Goal: Task Accomplishment & Management: Manage account settings

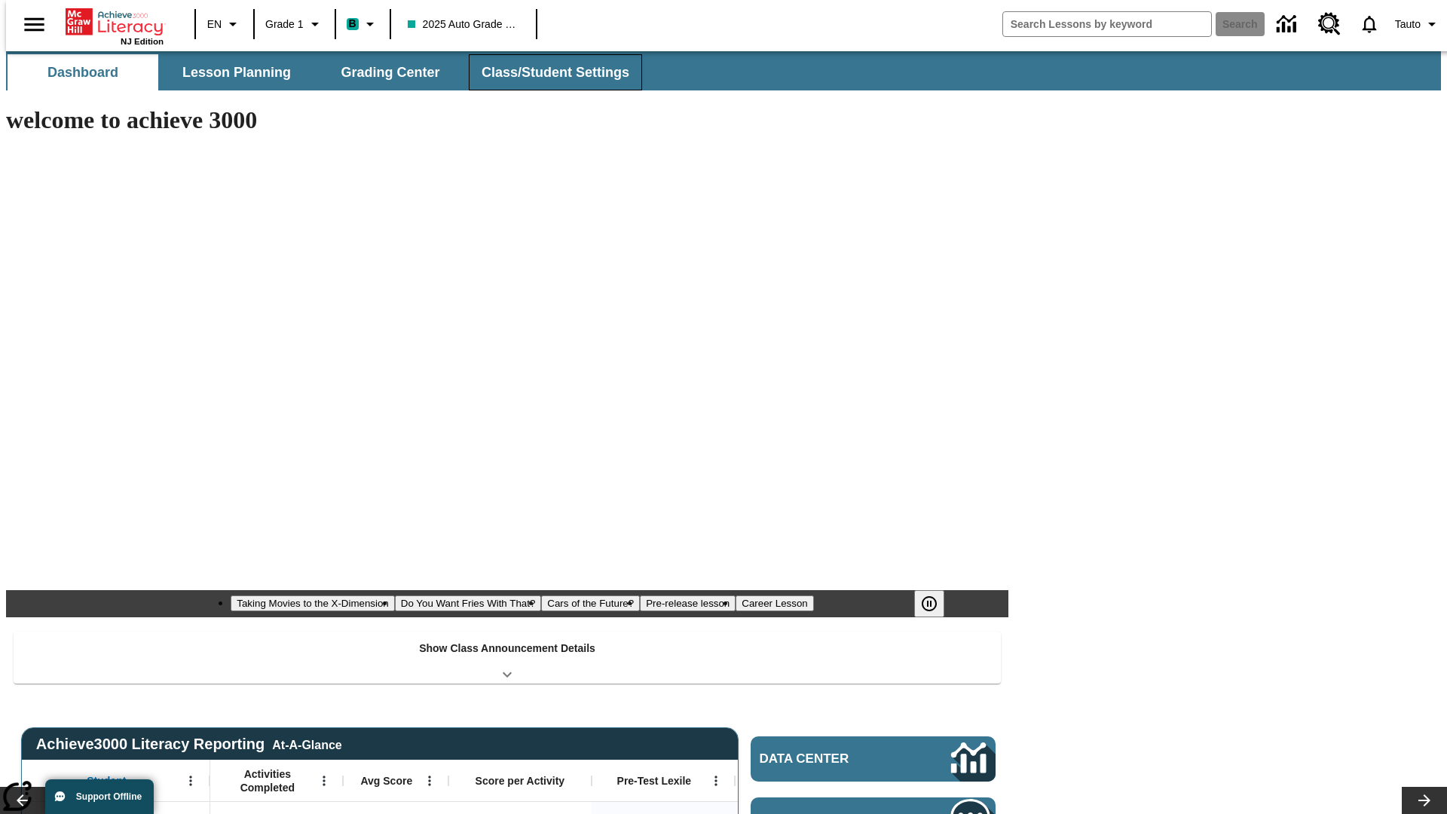
click at [547, 72] on button "Class/Student Settings" at bounding box center [555, 72] width 173 height 36
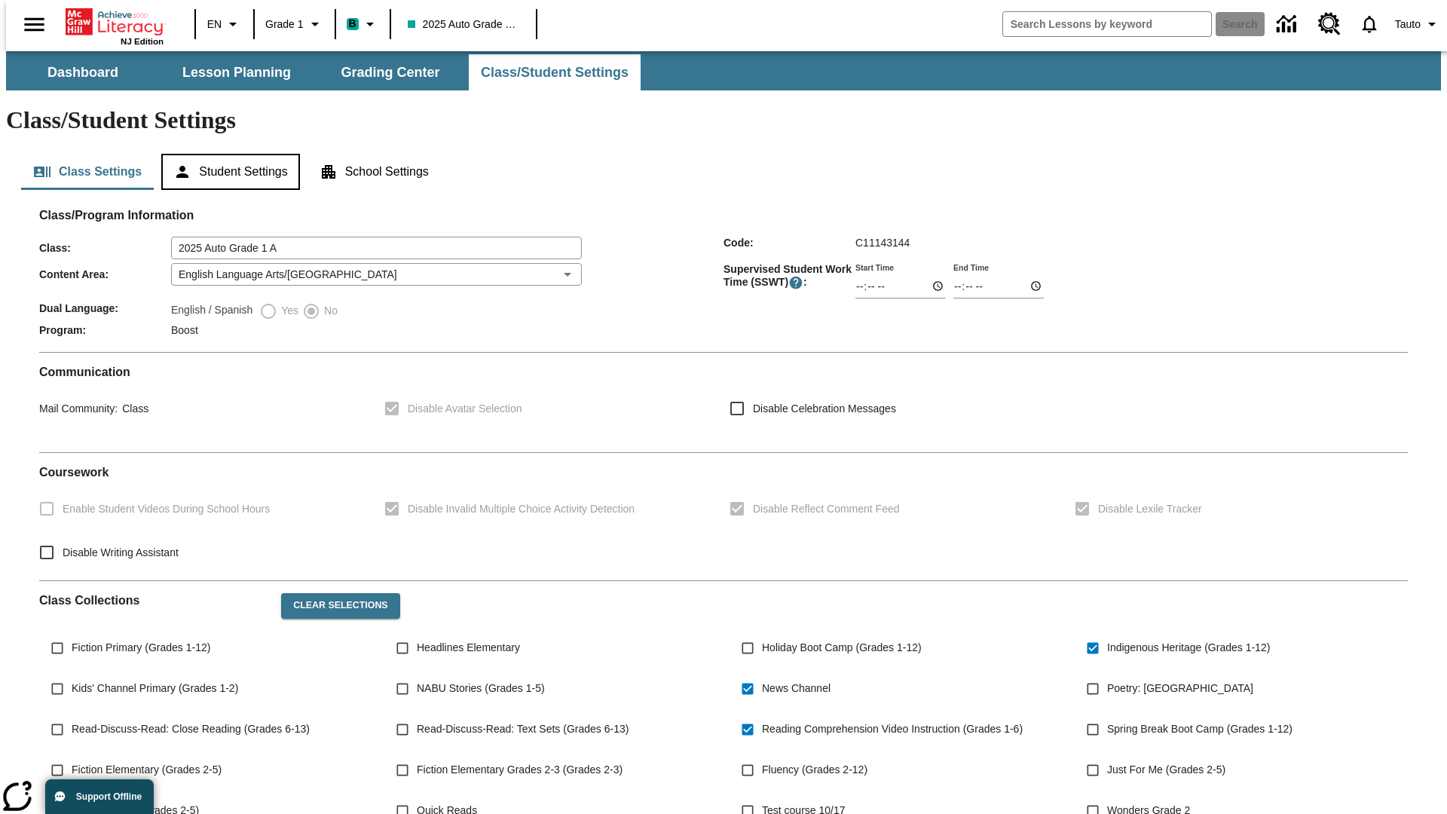
click at [227, 154] on button "Student Settings" at bounding box center [230, 172] width 138 height 36
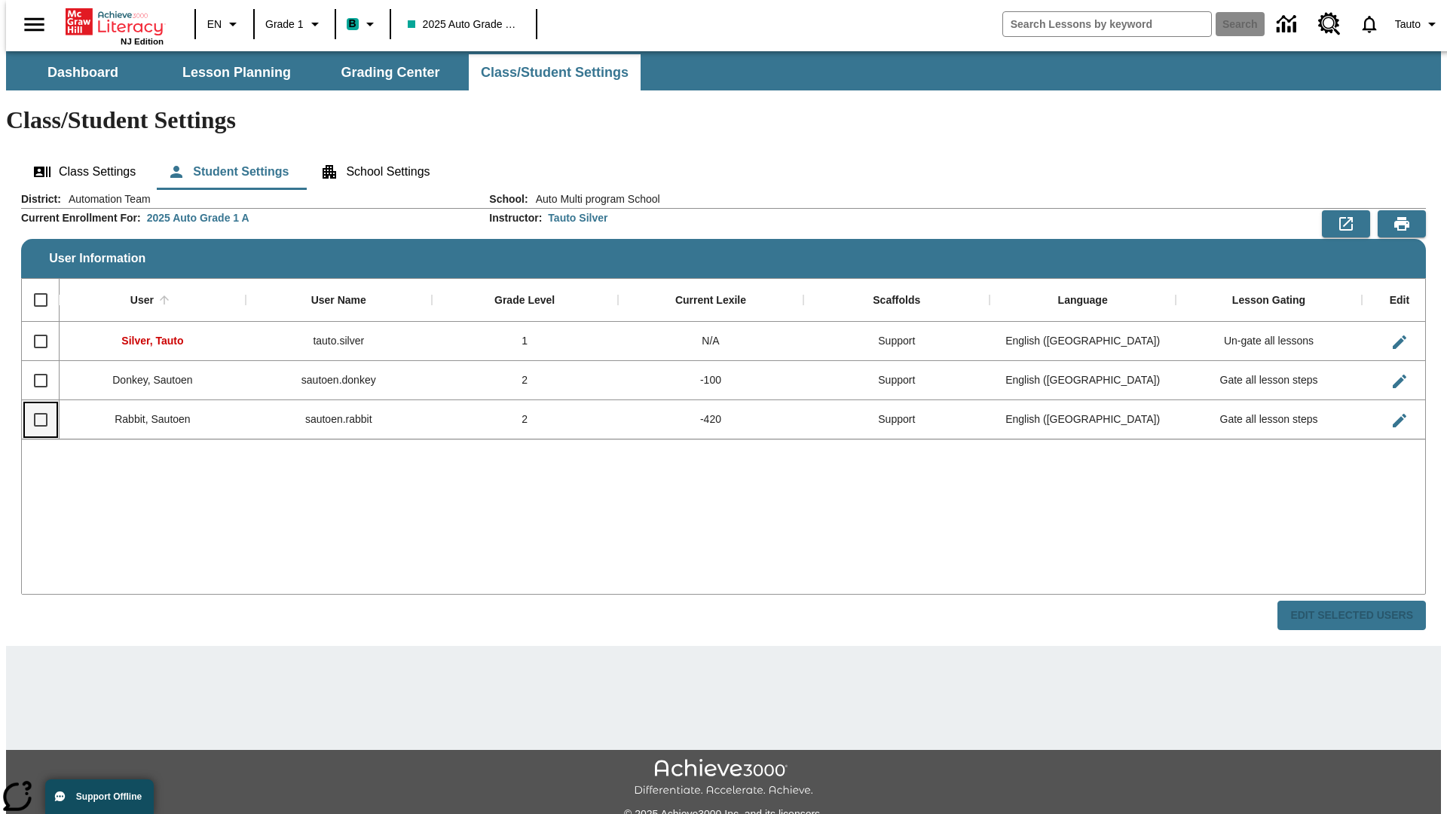
click at [34, 404] on input "Select row" at bounding box center [41, 420] width 32 height 32
checkbox input "true"
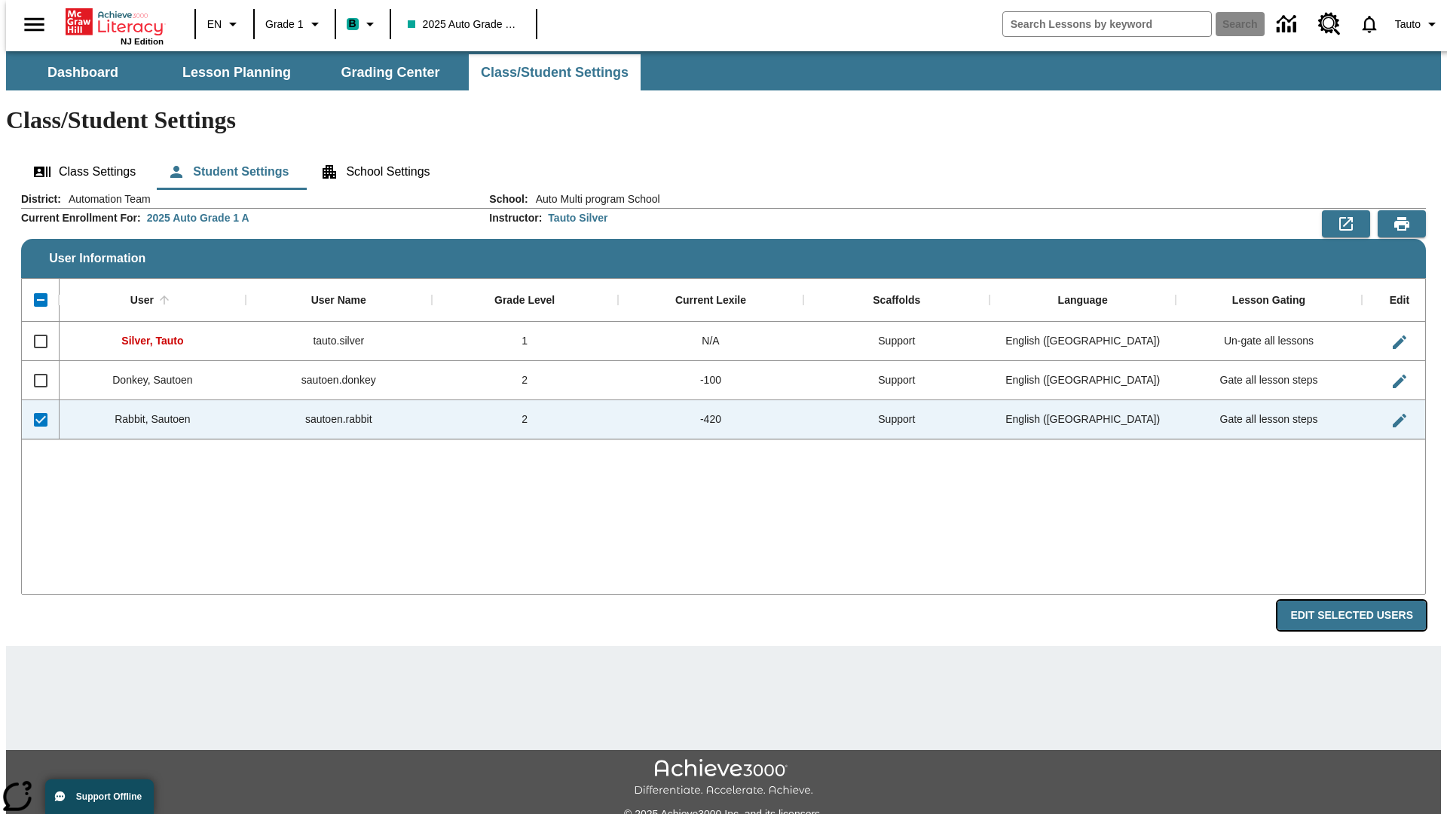
click at [1364, 601] on button "Edit Selected Users" at bounding box center [1352, 615] width 149 height 29
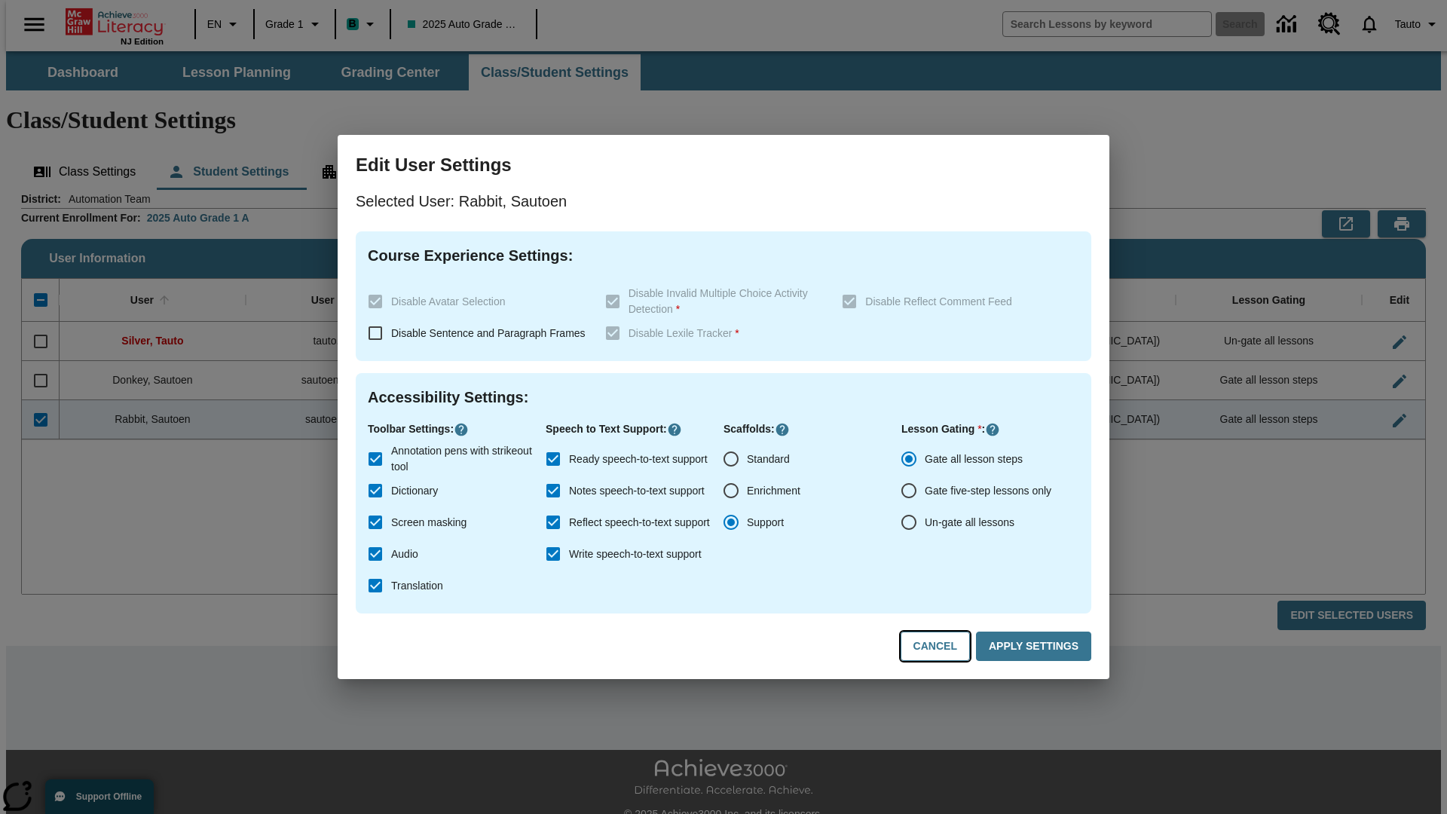
click at [942, 647] on button "Cancel" at bounding box center [935, 646] width 69 height 29
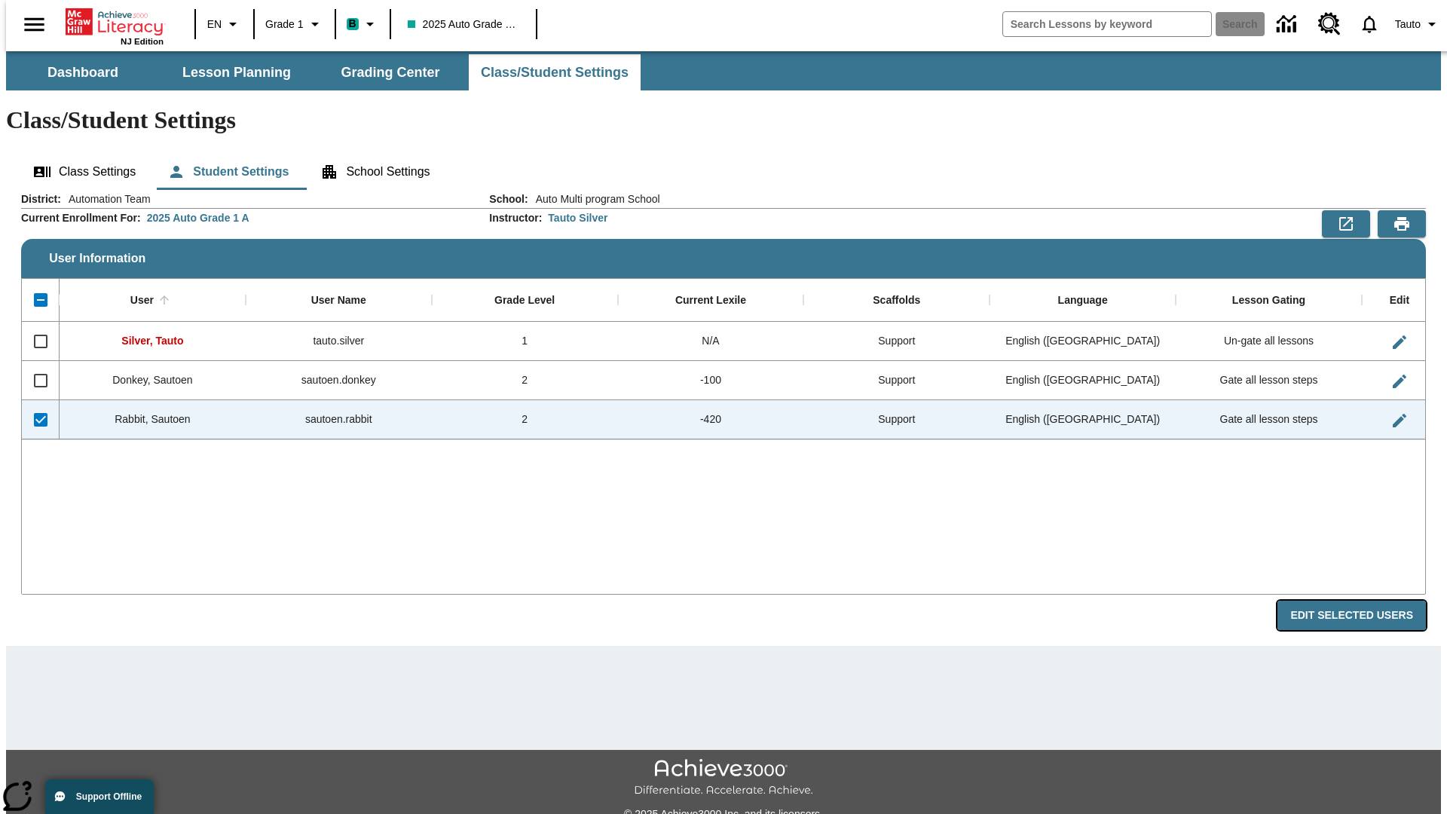
click at [1364, 601] on button "Edit Selected Users" at bounding box center [1352, 615] width 149 height 29
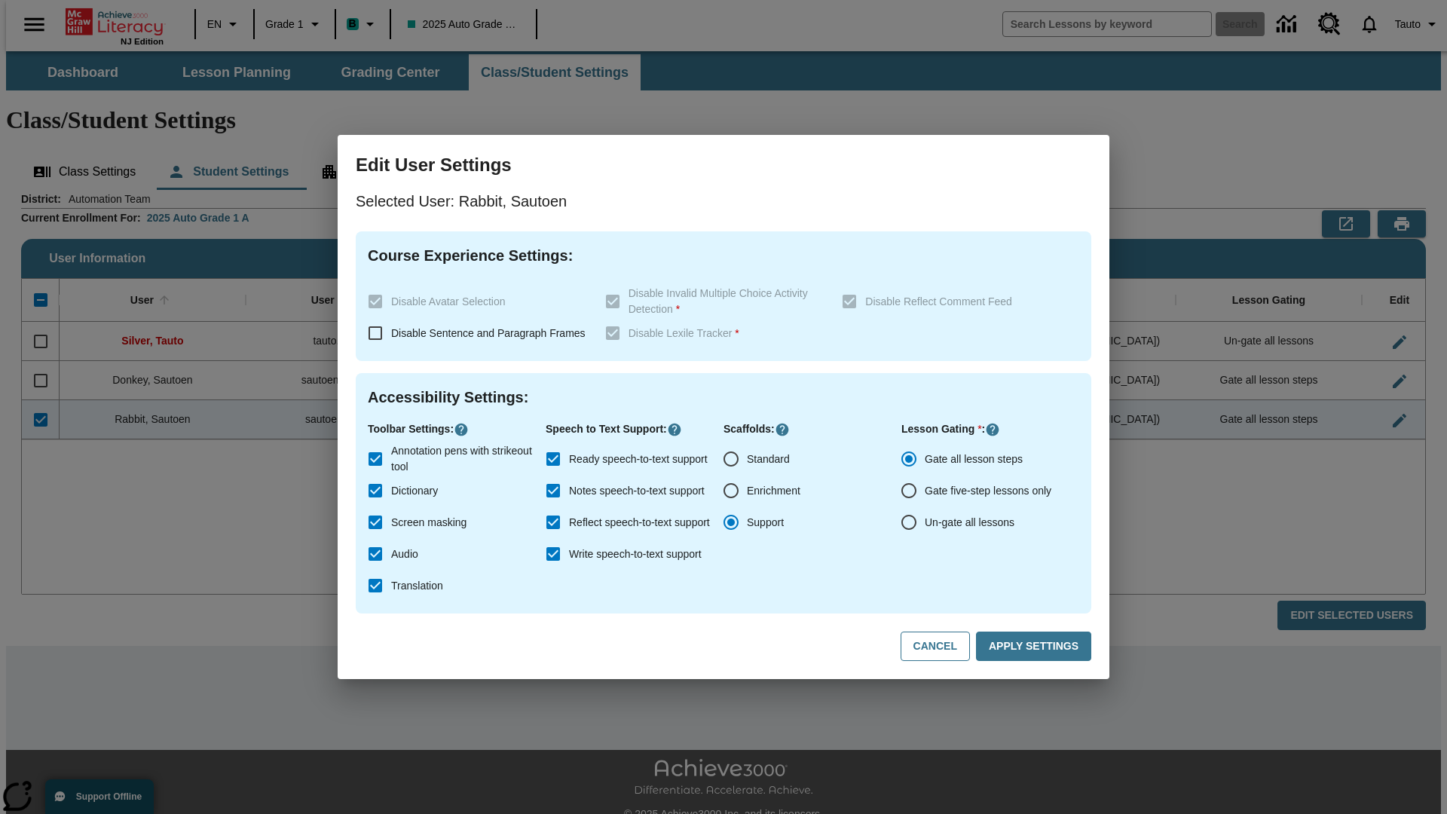
click at [553, 459] on input "Ready speech-to-text support" at bounding box center [553, 459] width 32 height 32
checkbox input "false"
click at [1037, 647] on button "Apply Settings" at bounding box center [1033, 646] width 115 height 29
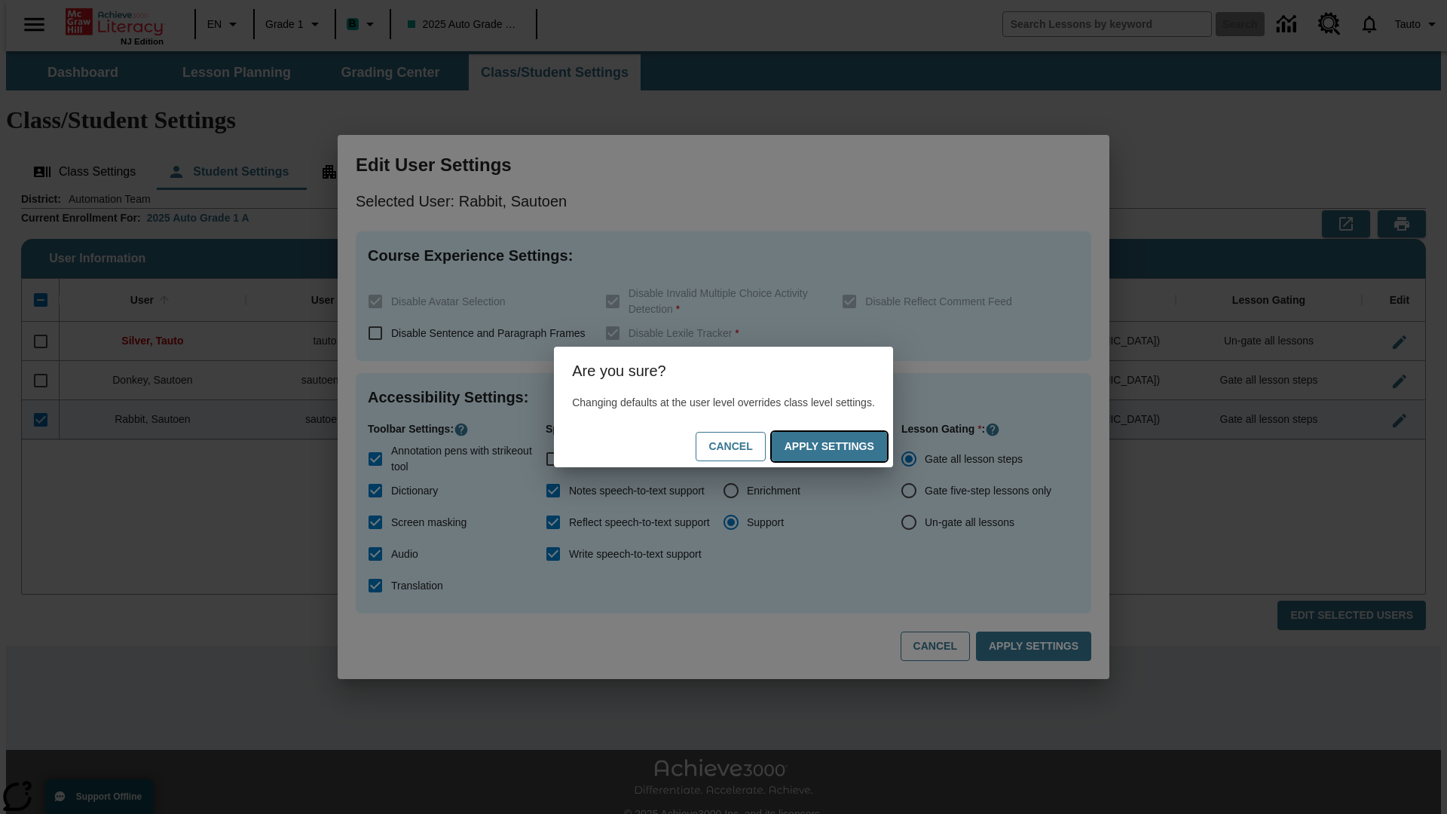
click at [844, 446] on button "Apply Settings" at bounding box center [829, 446] width 115 height 29
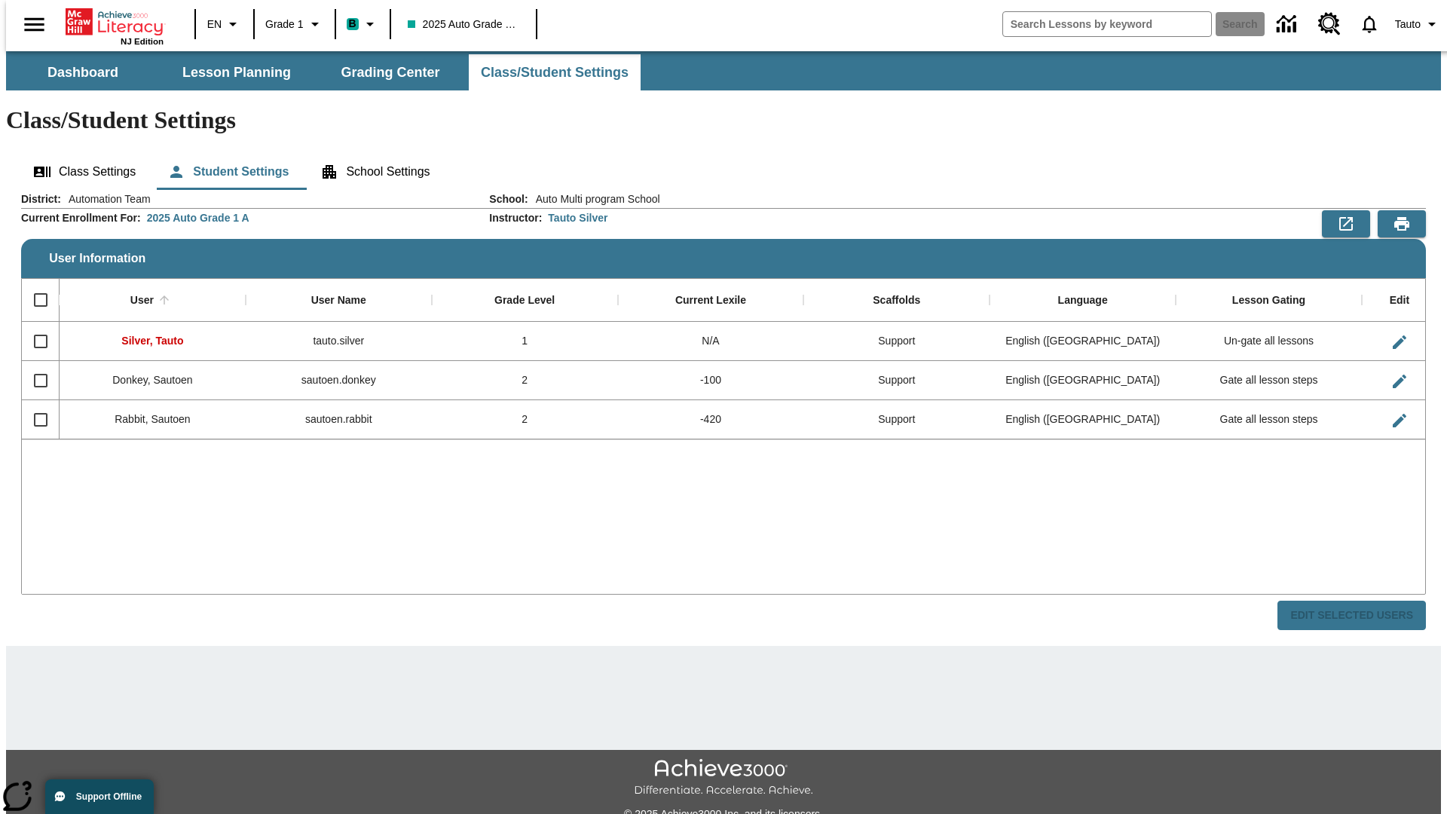
checkbox input "false"
click at [34, 404] on input "Select row" at bounding box center [41, 420] width 32 height 32
checkbox input "true"
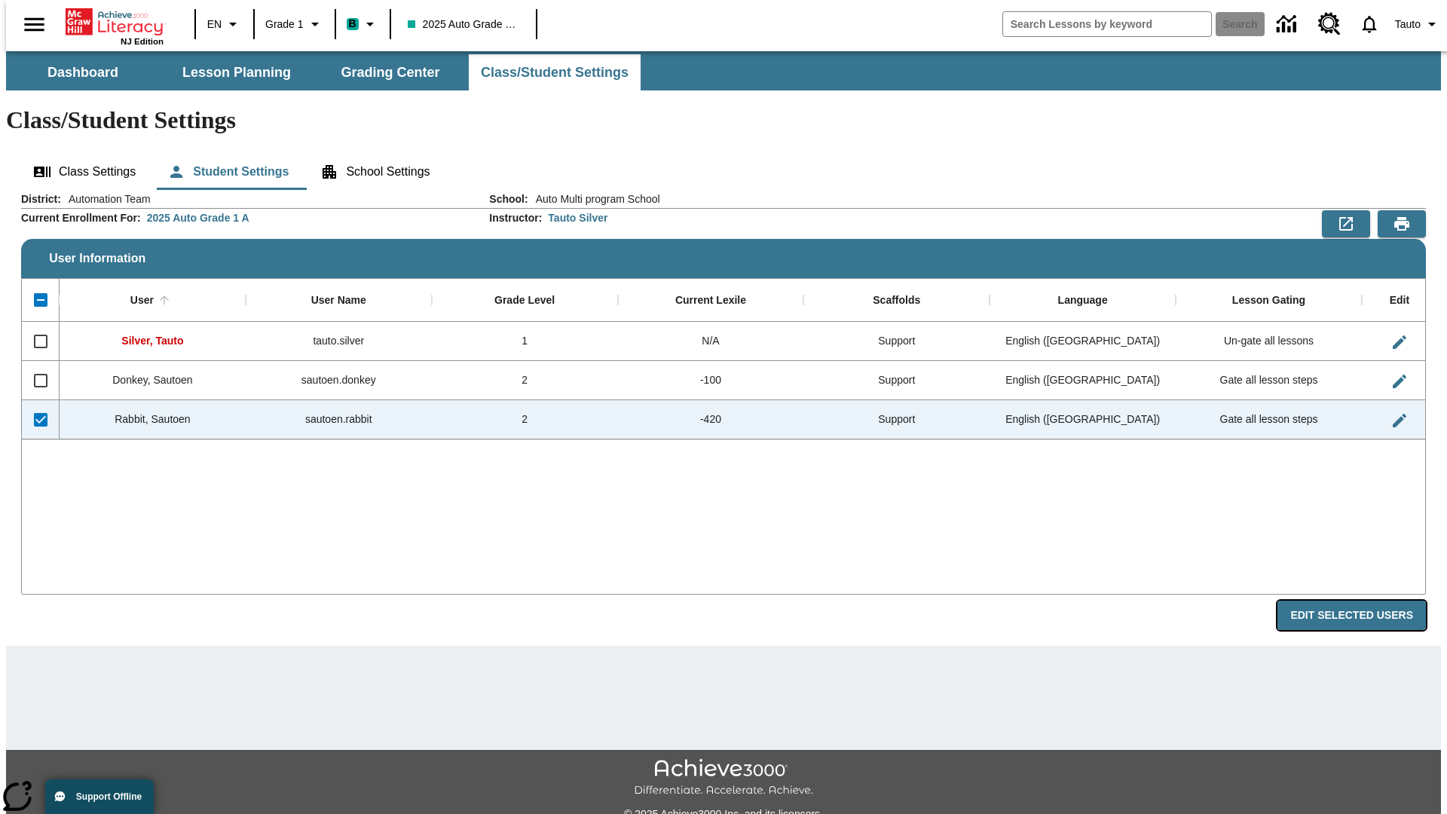
click at [1364, 601] on button "Edit Selected Users" at bounding box center [1352, 615] width 149 height 29
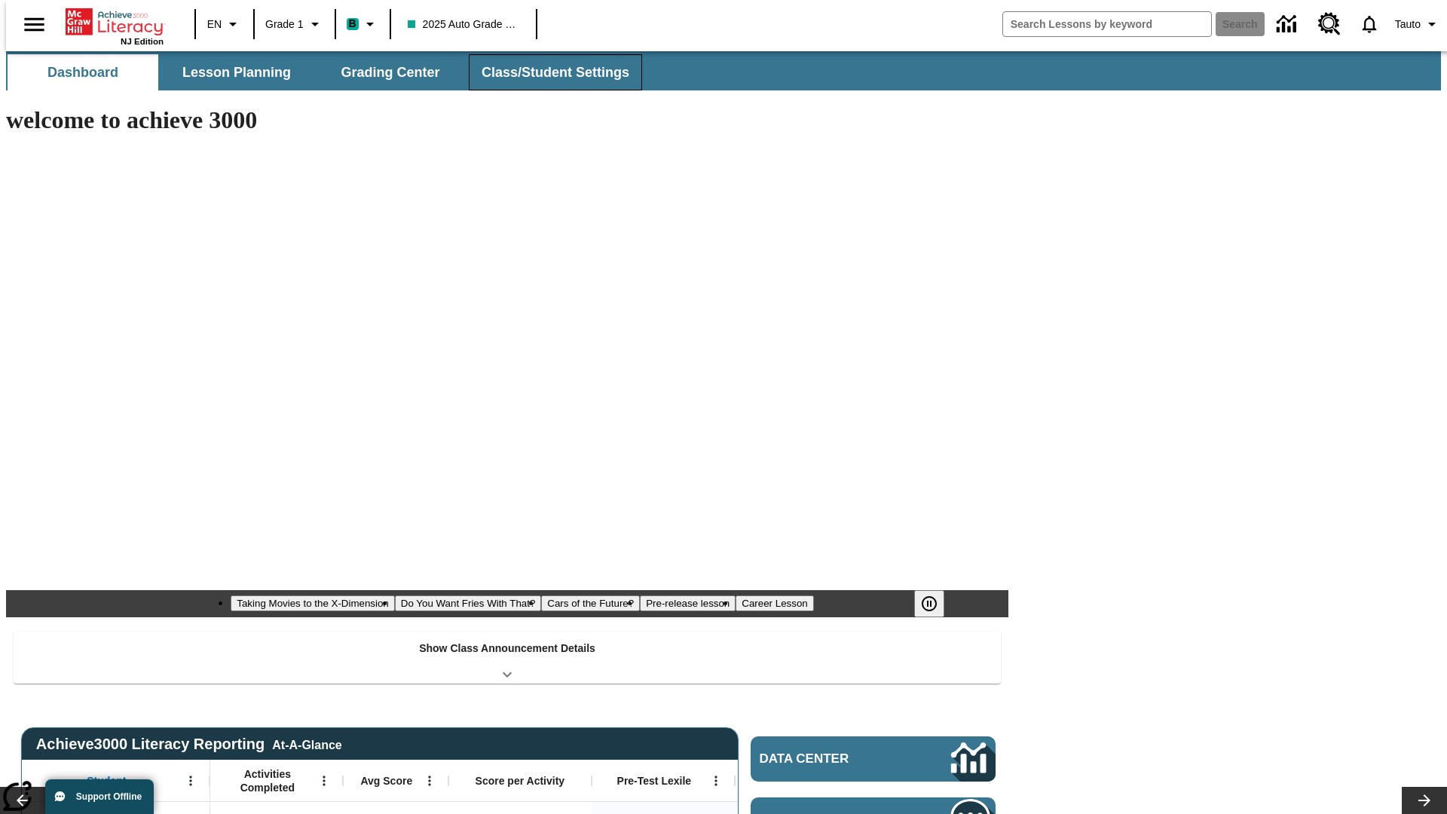
click at [547, 72] on button "Class/Student Settings" at bounding box center [555, 72] width 173 height 36
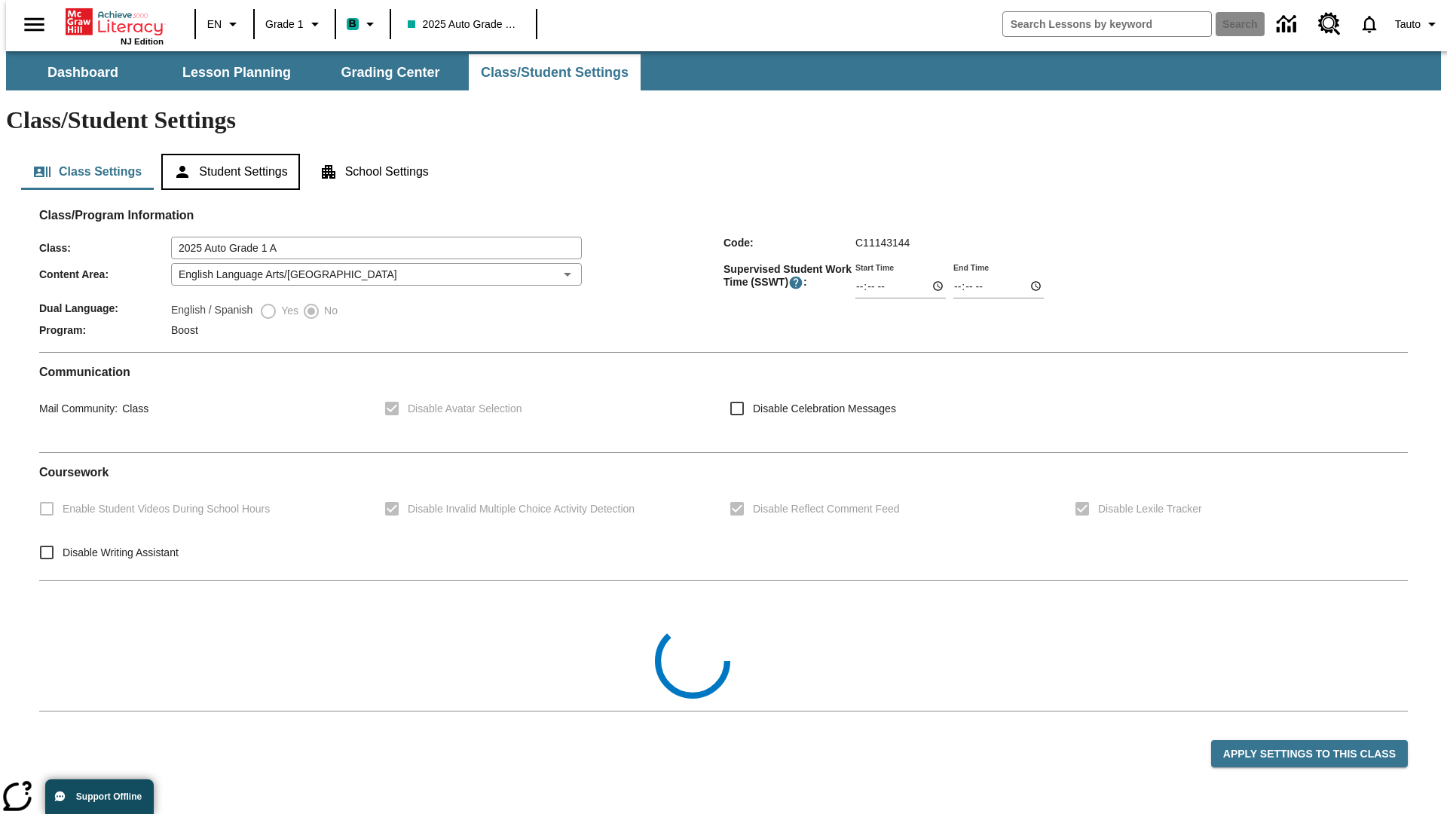
click at [227, 154] on button "Student Settings" at bounding box center [230, 172] width 138 height 36
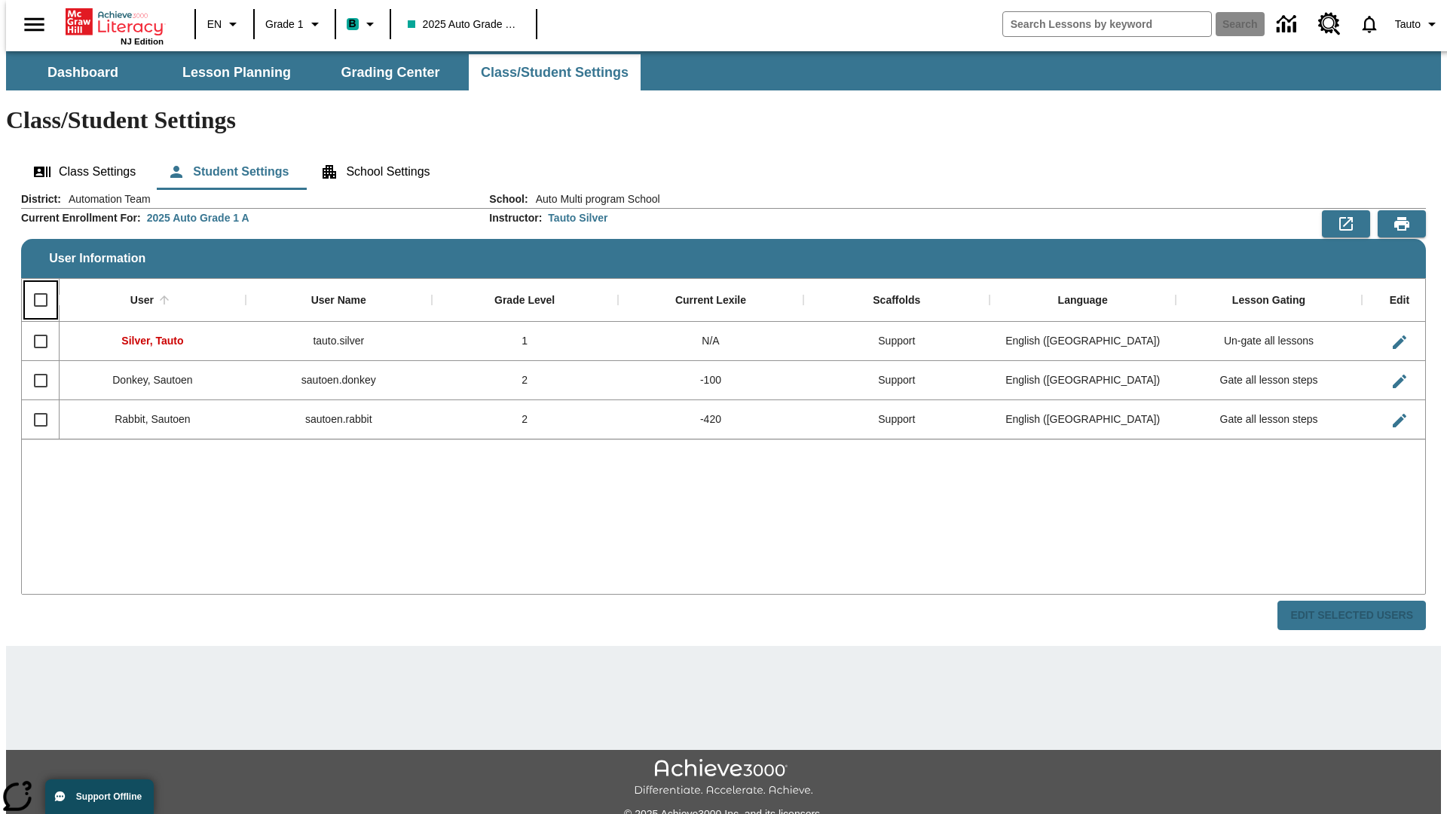
click at [34, 284] on input "Select all rows" at bounding box center [41, 300] width 32 height 32
checkbox input "true"
